Goal: Information Seeking & Learning: Learn about a topic

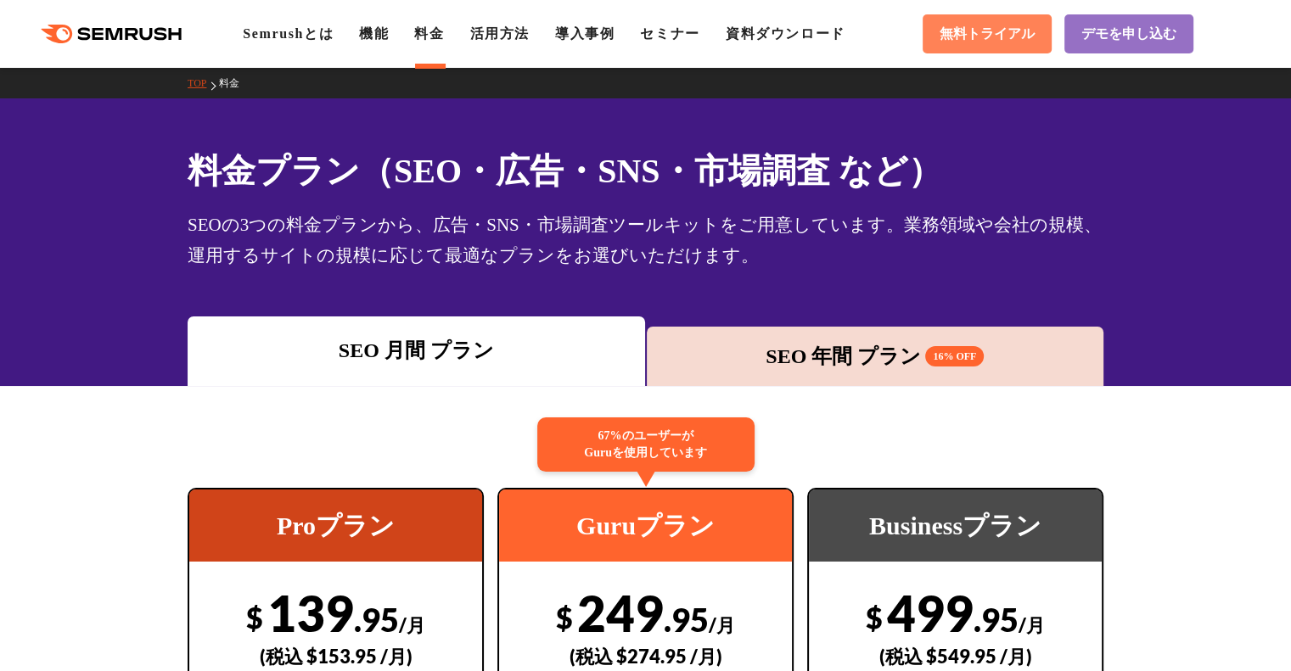
click at [985, 27] on span "無料トライアル" at bounding box center [986, 34] width 95 height 18
click at [516, 30] on link "活用方法" at bounding box center [499, 33] width 59 height 14
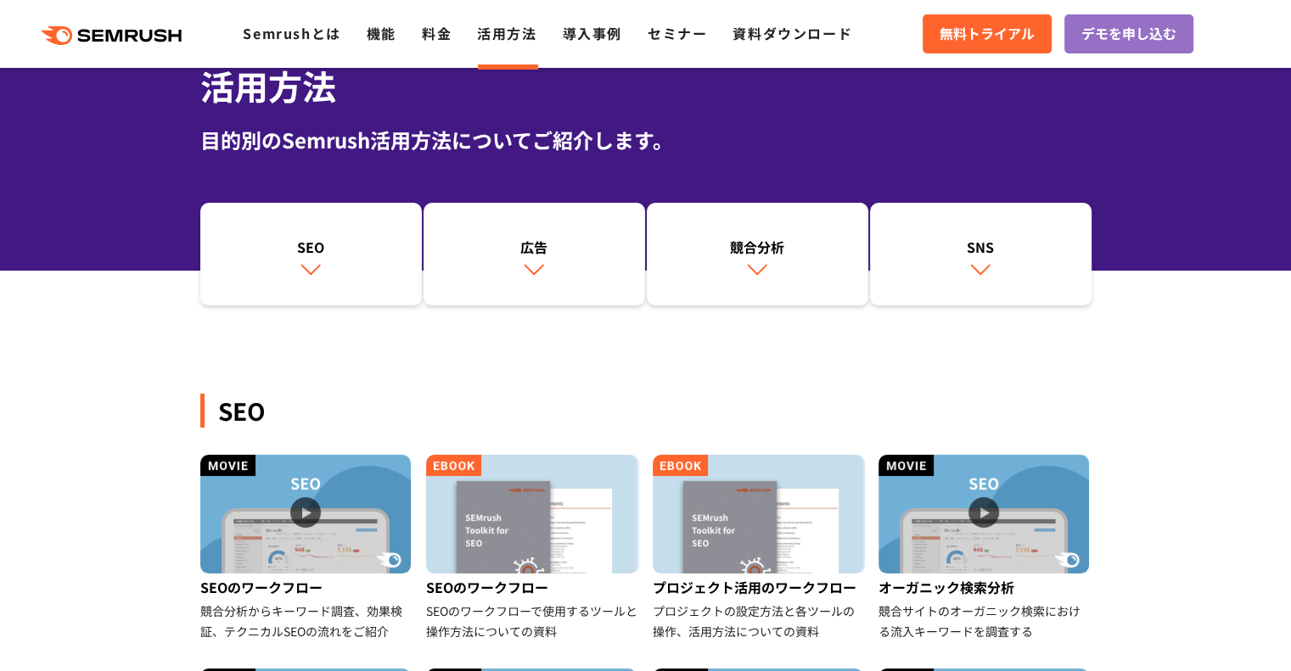
scroll to position [170, 0]
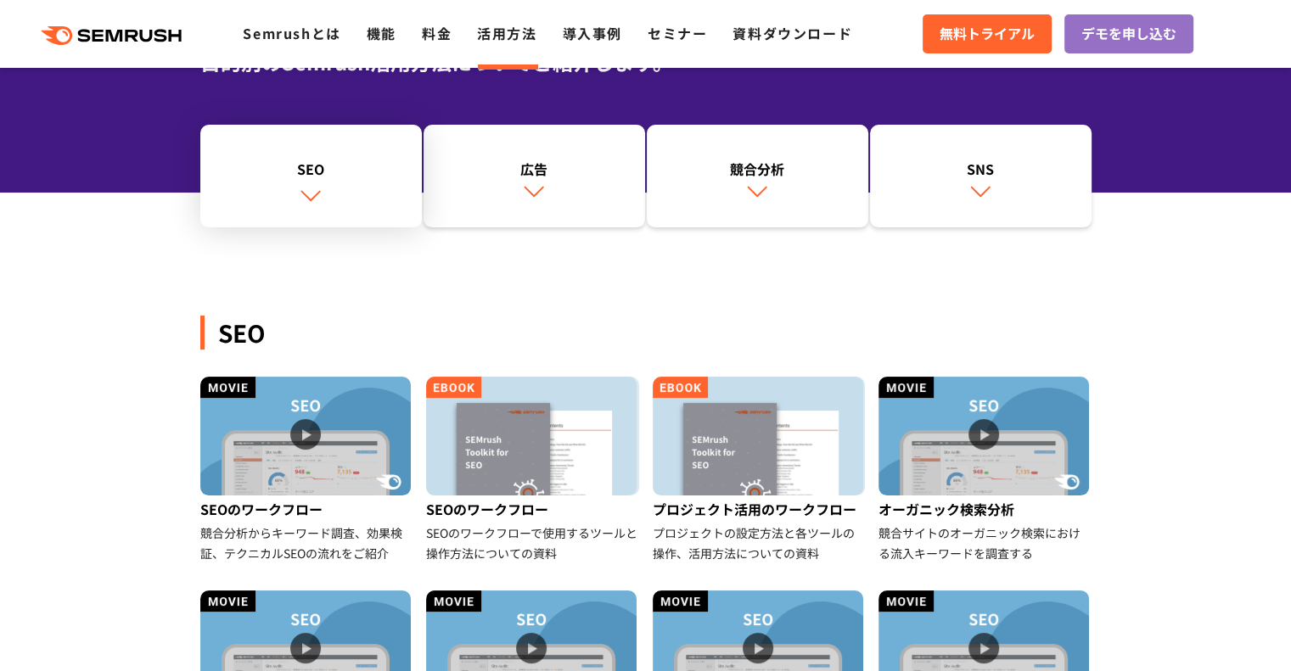
click at [308, 160] on div "SEO" at bounding box center [311, 169] width 205 height 20
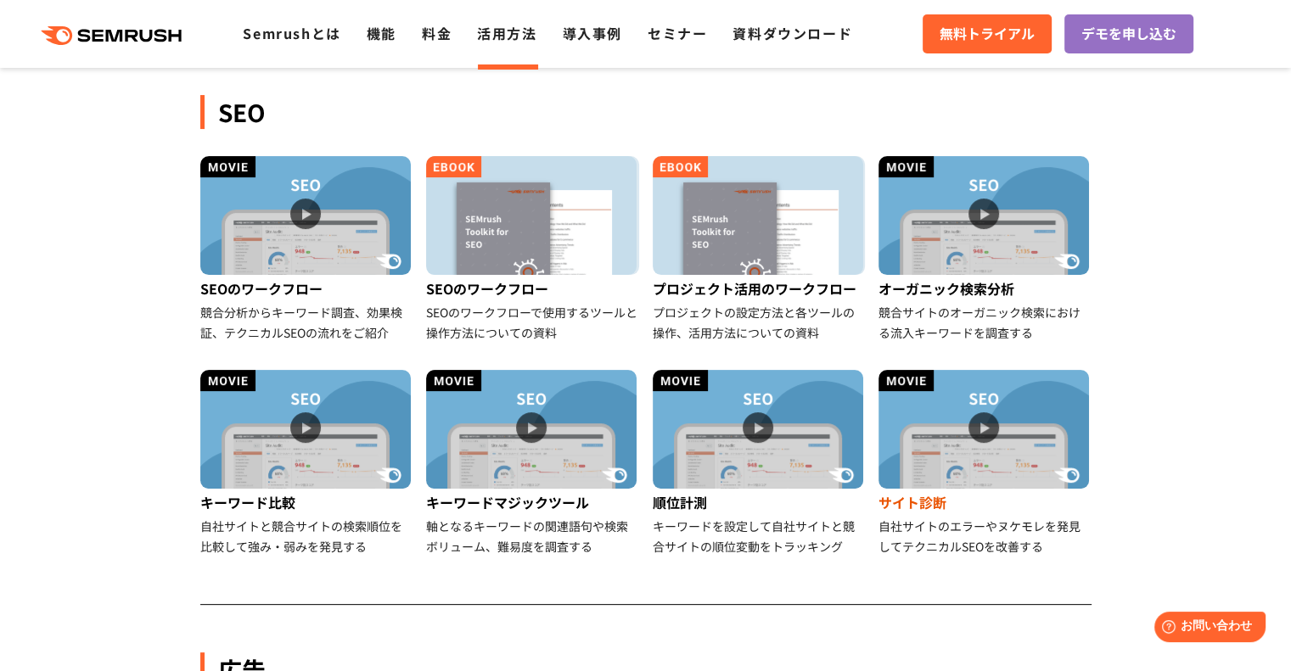
click at [927, 495] on div "サイト診断" at bounding box center [984, 502] width 213 height 27
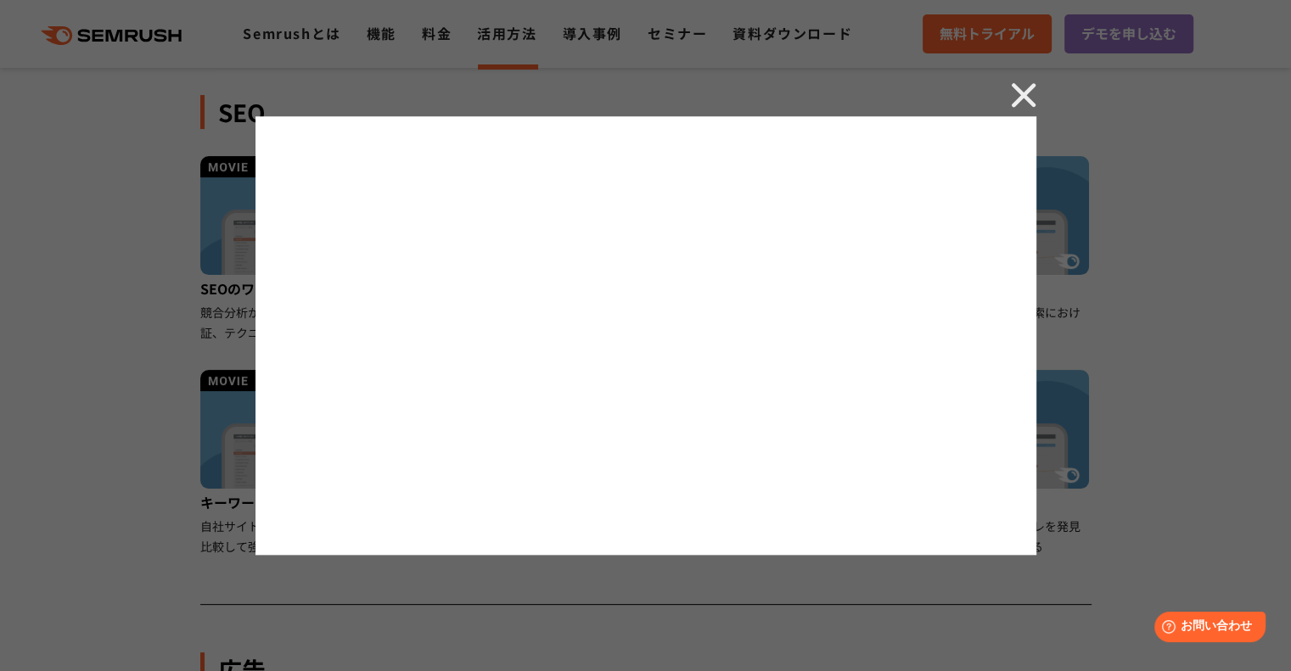
click at [363, 569] on div at bounding box center [645, 335] width 1291 height 671
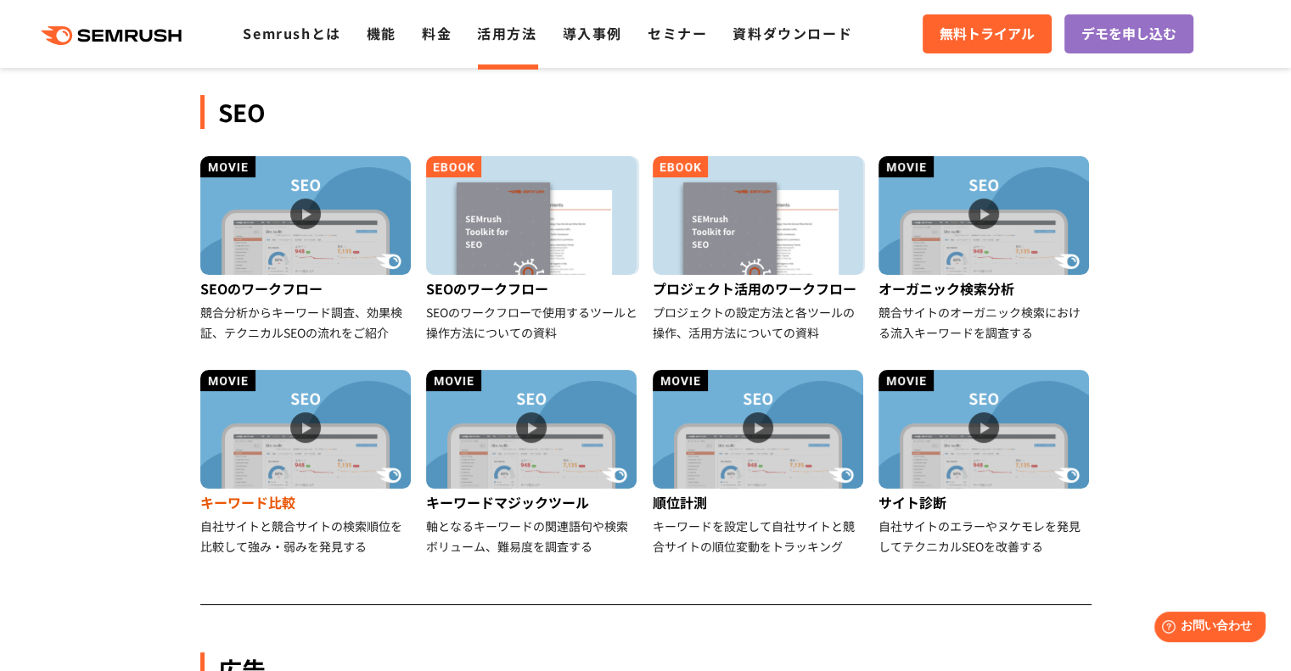
click at [283, 448] on img at bounding box center [305, 429] width 210 height 119
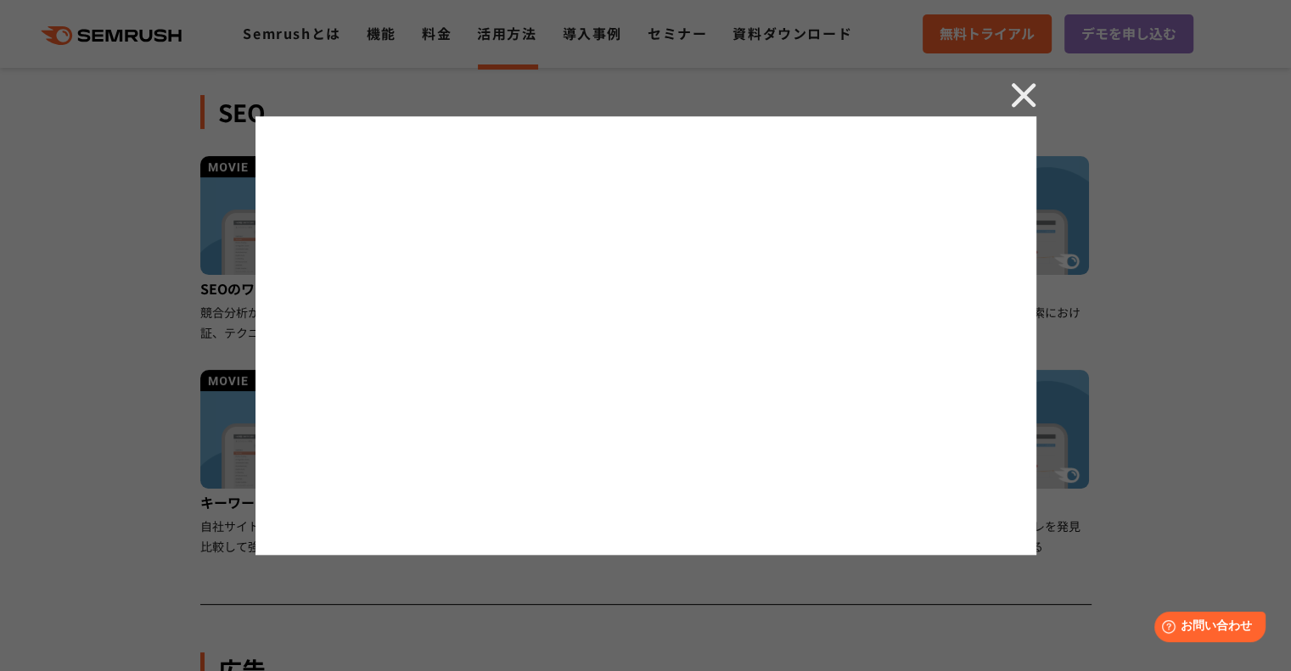
click at [1018, 94] on img at bounding box center [1023, 94] width 25 height 25
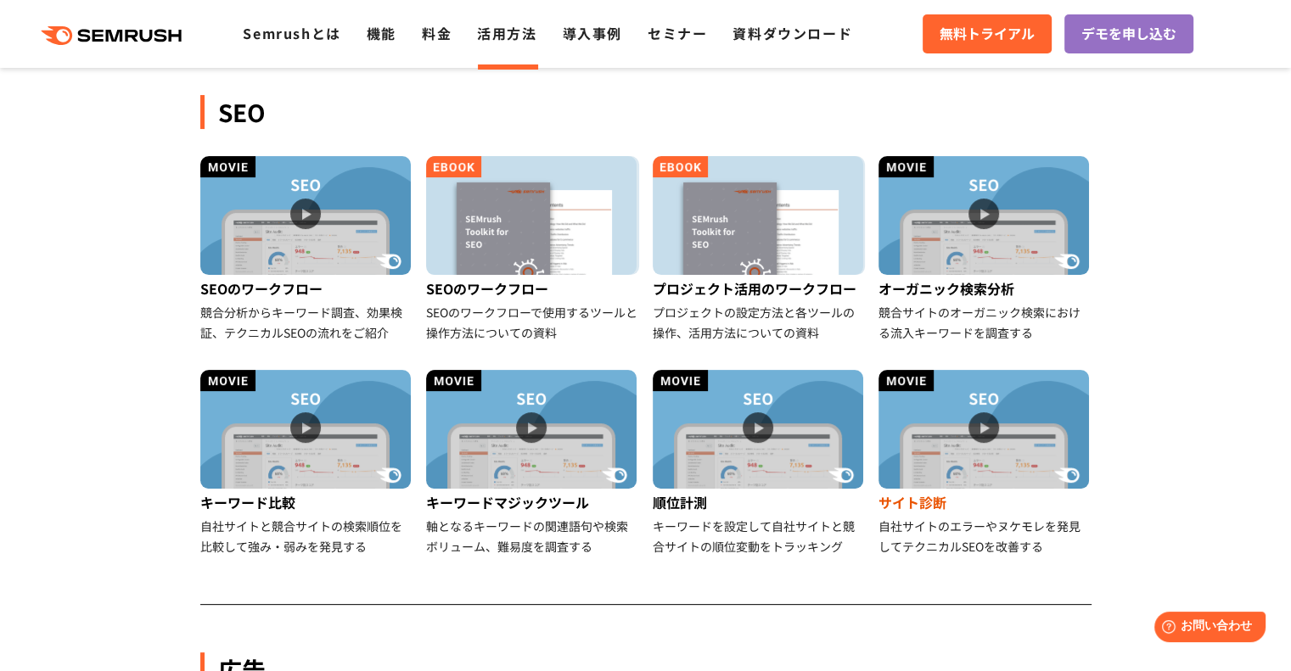
click at [983, 434] on img at bounding box center [983, 429] width 210 height 119
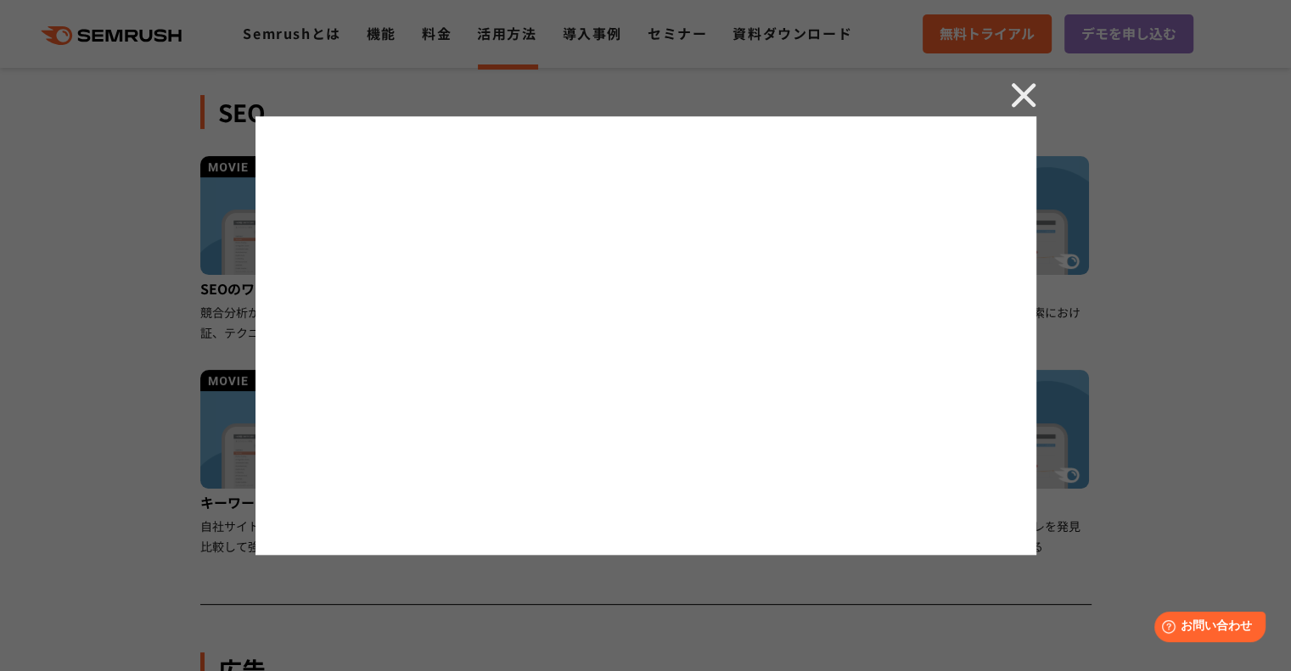
click at [1023, 83] on img at bounding box center [1023, 94] width 25 height 25
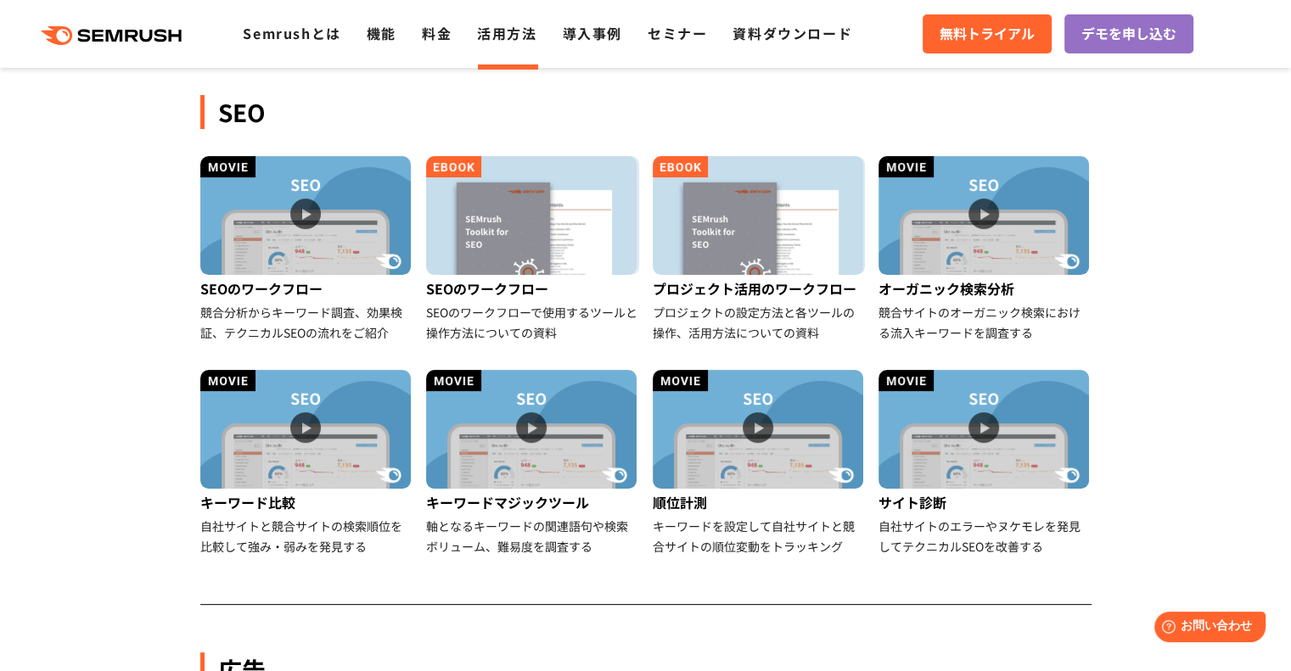
click at [842, 98] on div "SEO" at bounding box center [645, 112] width 891 height 34
click at [320, 218] on img at bounding box center [305, 215] width 210 height 119
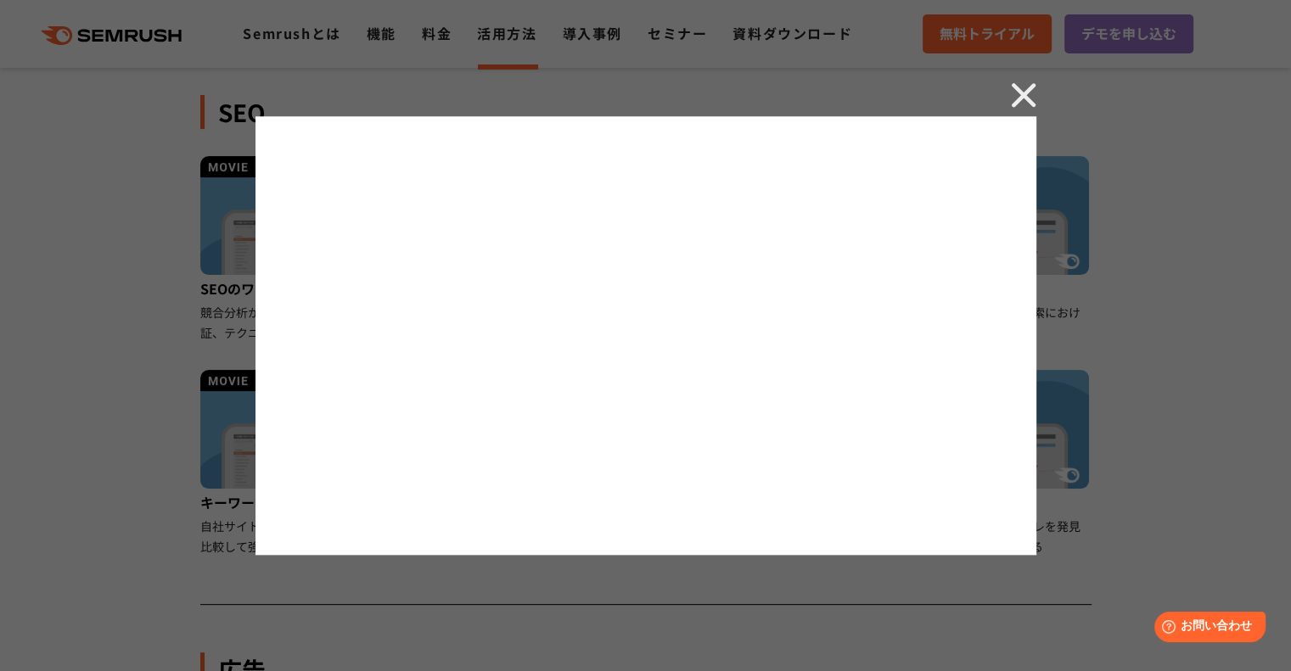
click at [1023, 96] on img at bounding box center [1023, 94] width 25 height 25
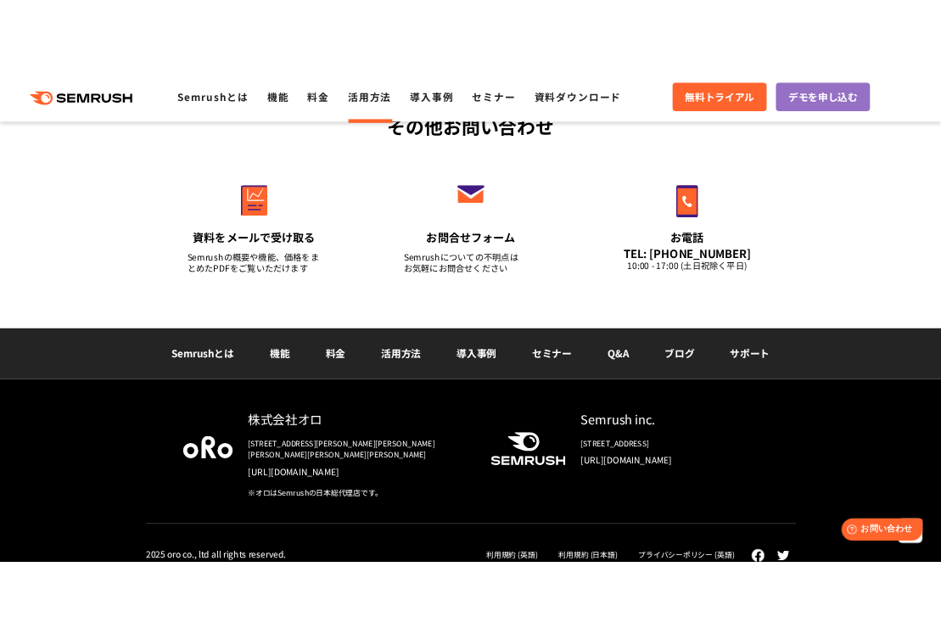
scroll to position [2491, 0]
